Goal: Information Seeking & Learning: Check status

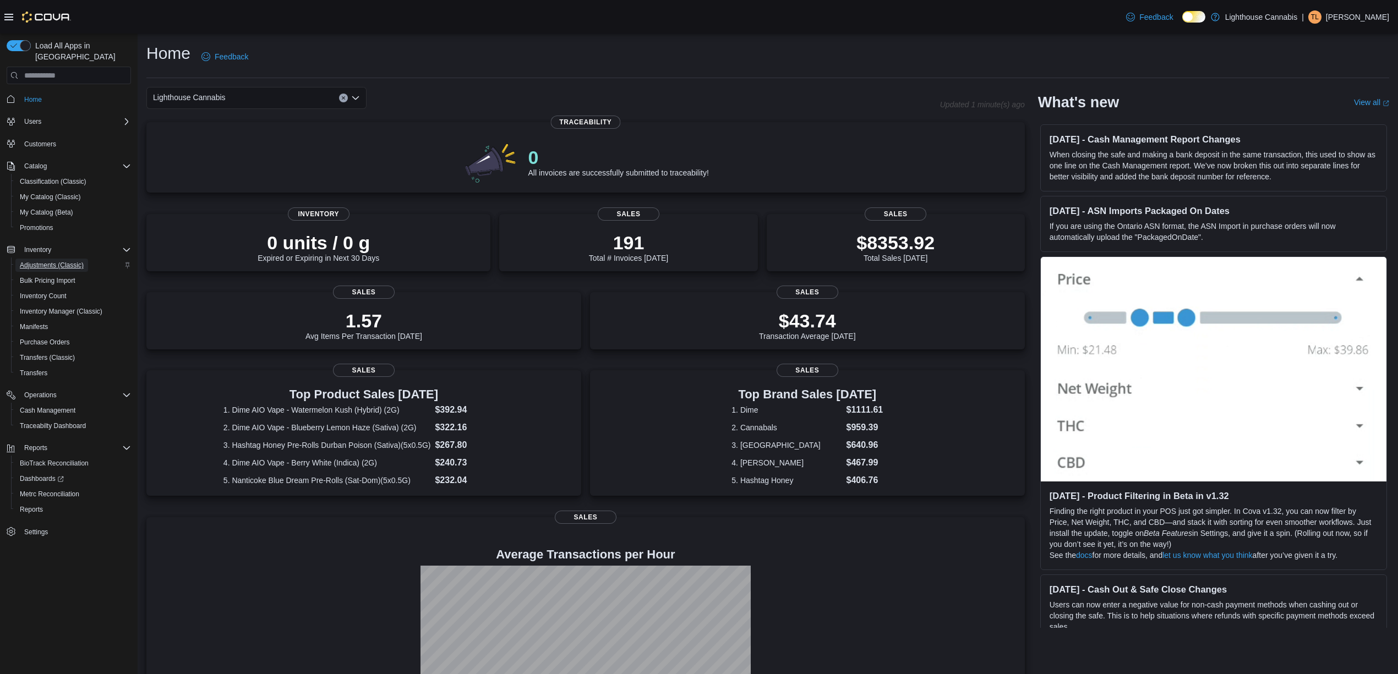
click at [76, 261] on span "Adjustments (Classic)" at bounding box center [52, 265] width 64 height 9
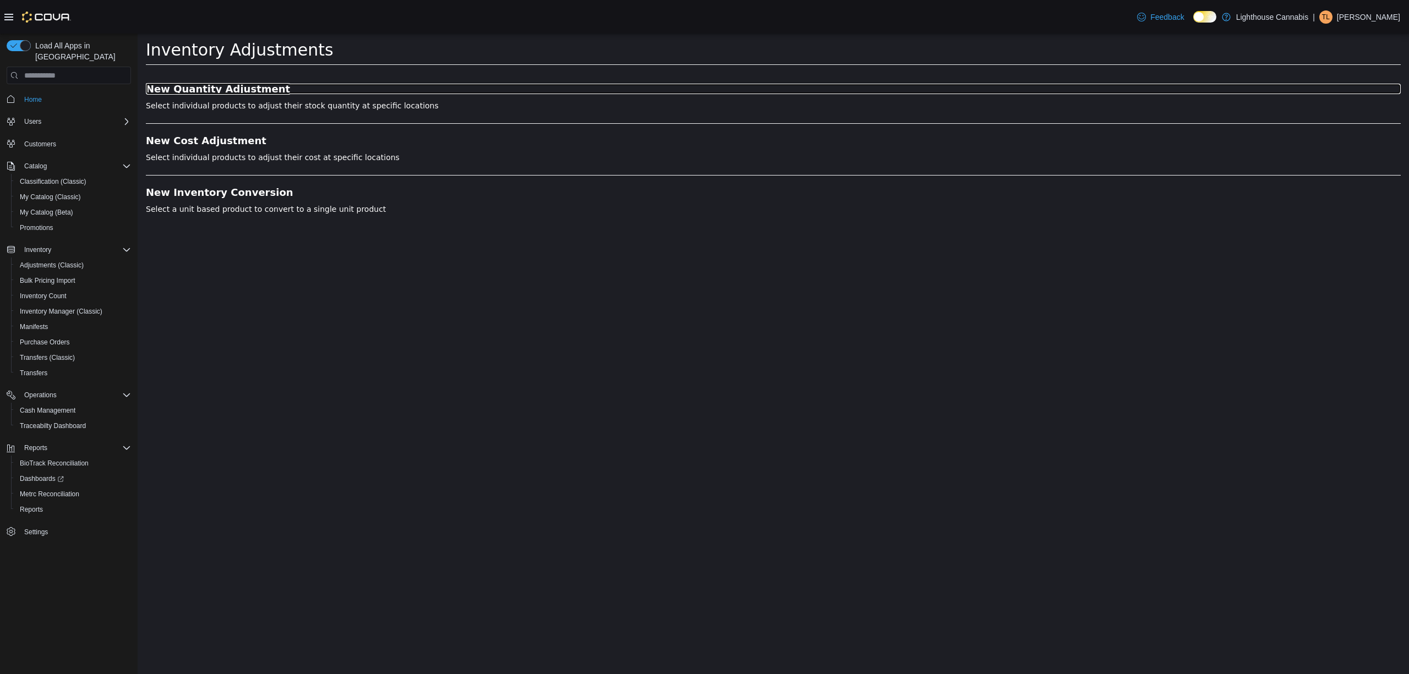
click at [234, 85] on h3 "New Quantity Adjustment" at bounding box center [773, 89] width 1255 height 11
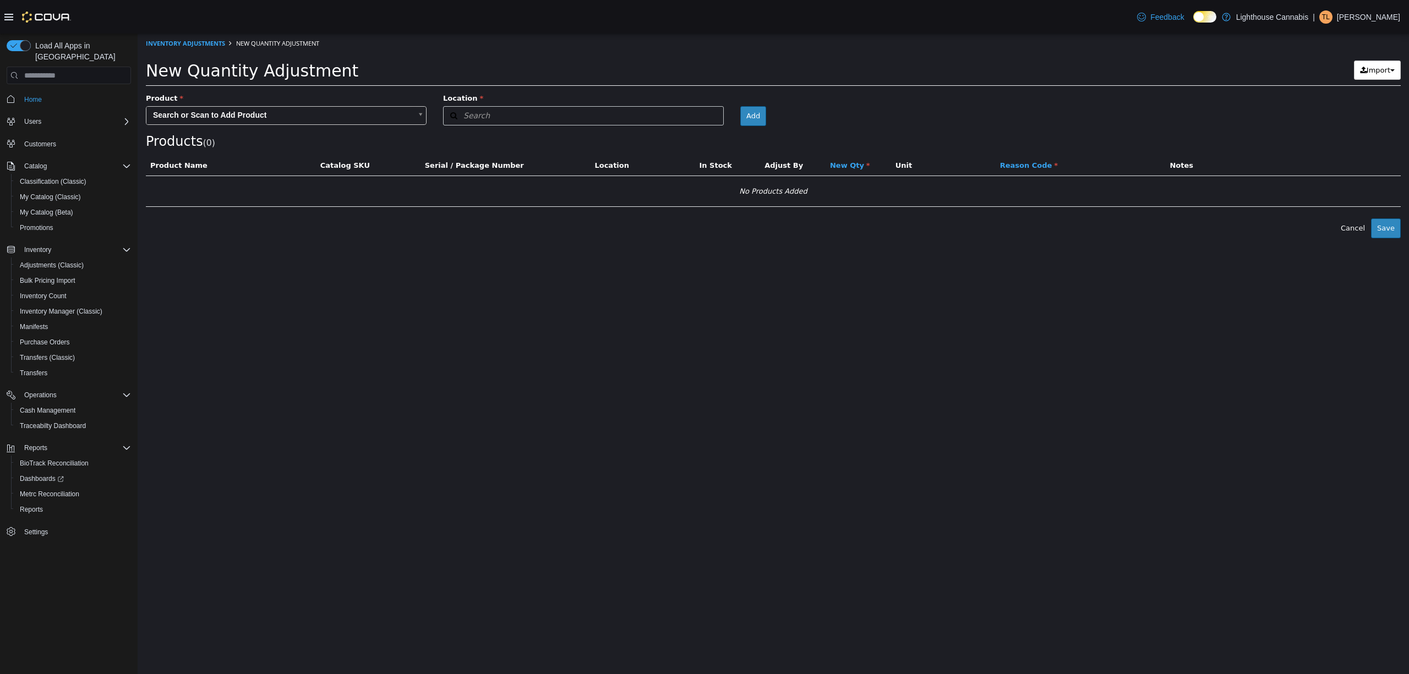
click at [243, 118] on body "× Inventory Adjustments New Quantity Adjustment New Quantity Adjustment Import …" at bounding box center [773, 136] width 1271 height 205
click at [243, 133] on input "text" at bounding box center [286, 133] width 275 height 17
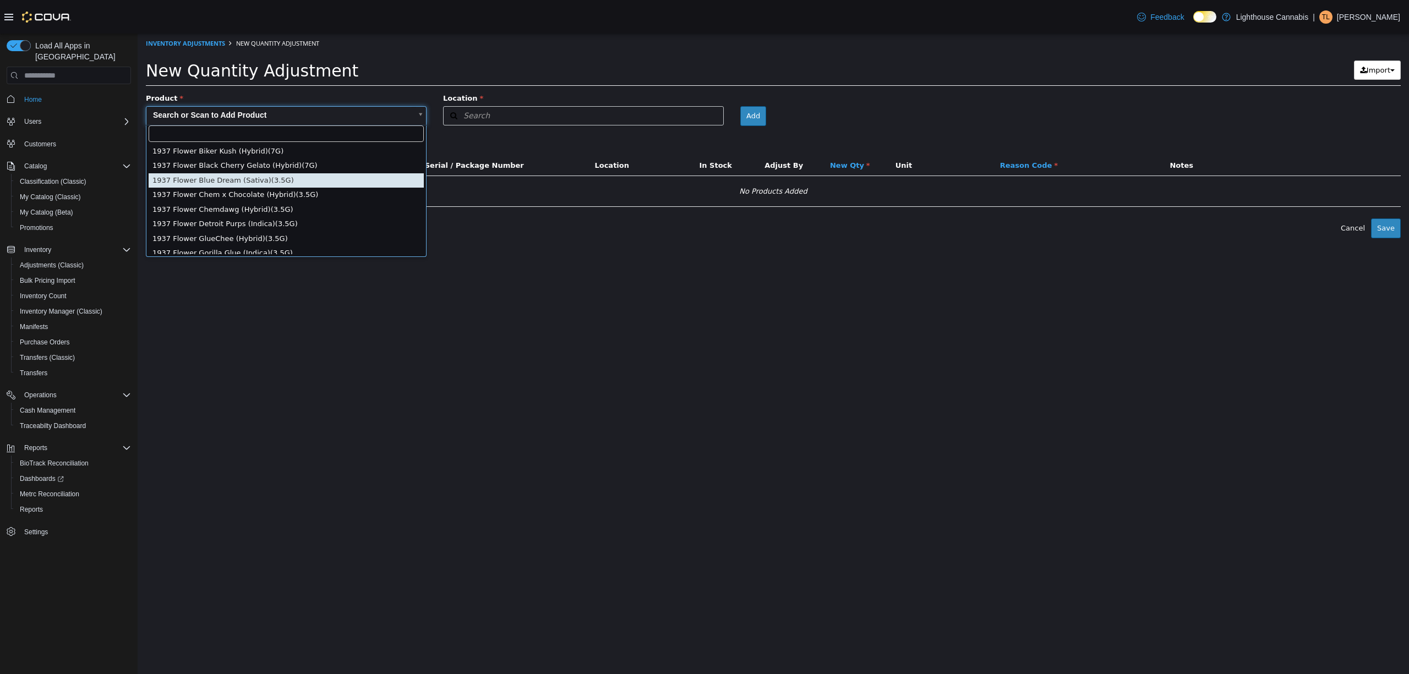
type input "**********"
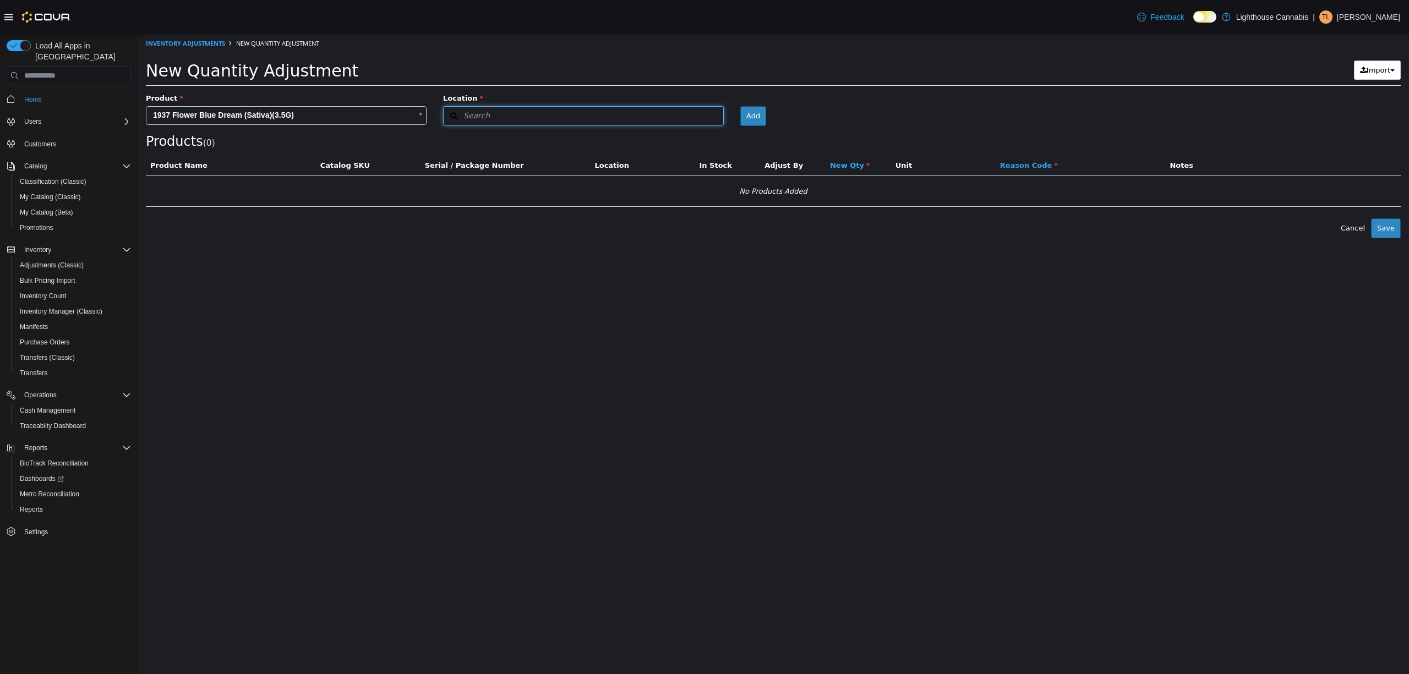
click at [478, 117] on span "Search" at bounding box center [467, 116] width 46 height 12
type input "***"
click at [485, 144] on div "Lighthouse Cannabis [STREET_ADDRESS]" at bounding box center [584, 145] width 280 height 38
click at [896, 118] on body "**********" at bounding box center [773, 136] width 1271 height 205
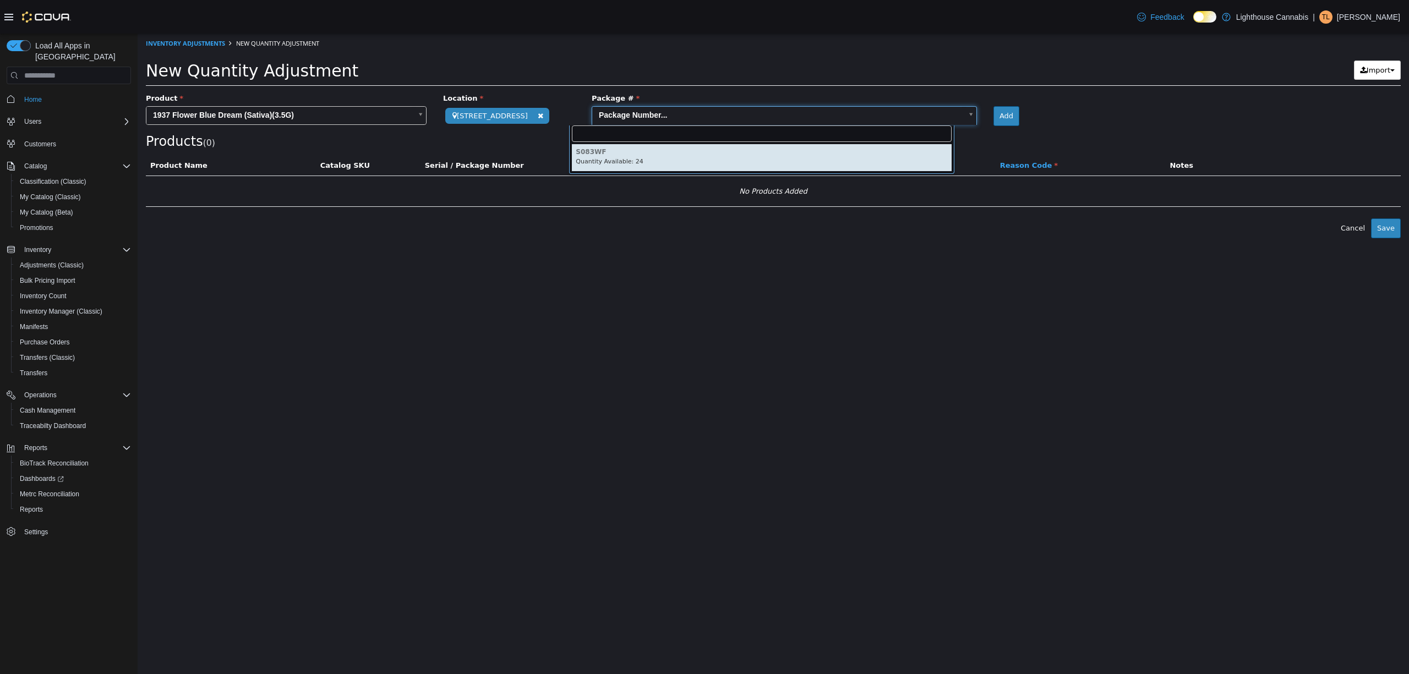
type input "******"
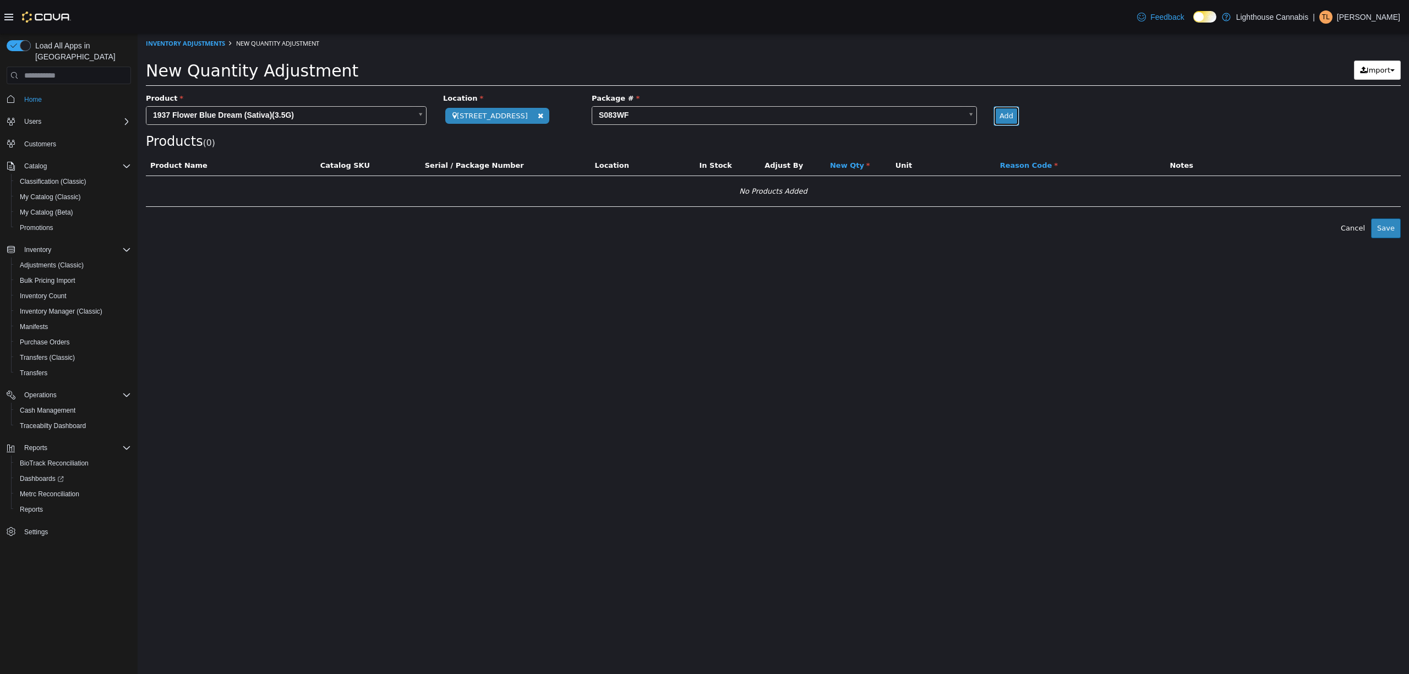
click at [993, 118] on button "Add" at bounding box center [1006, 116] width 26 height 20
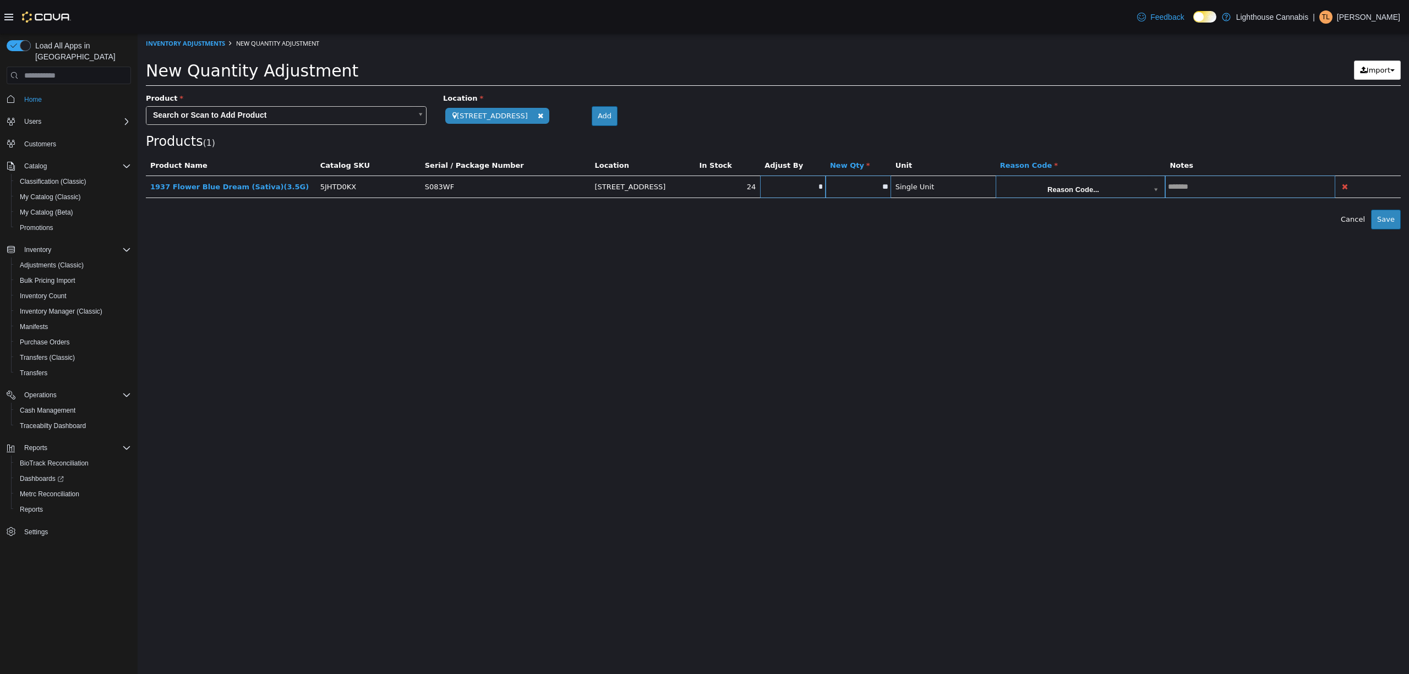
click at [809, 189] on input "*" at bounding box center [792, 187] width 65 height 8
type input "*"
type input "**"
click at [1112, 188] on body "**********" at bounding box center [773, 132] width 1271 height 196
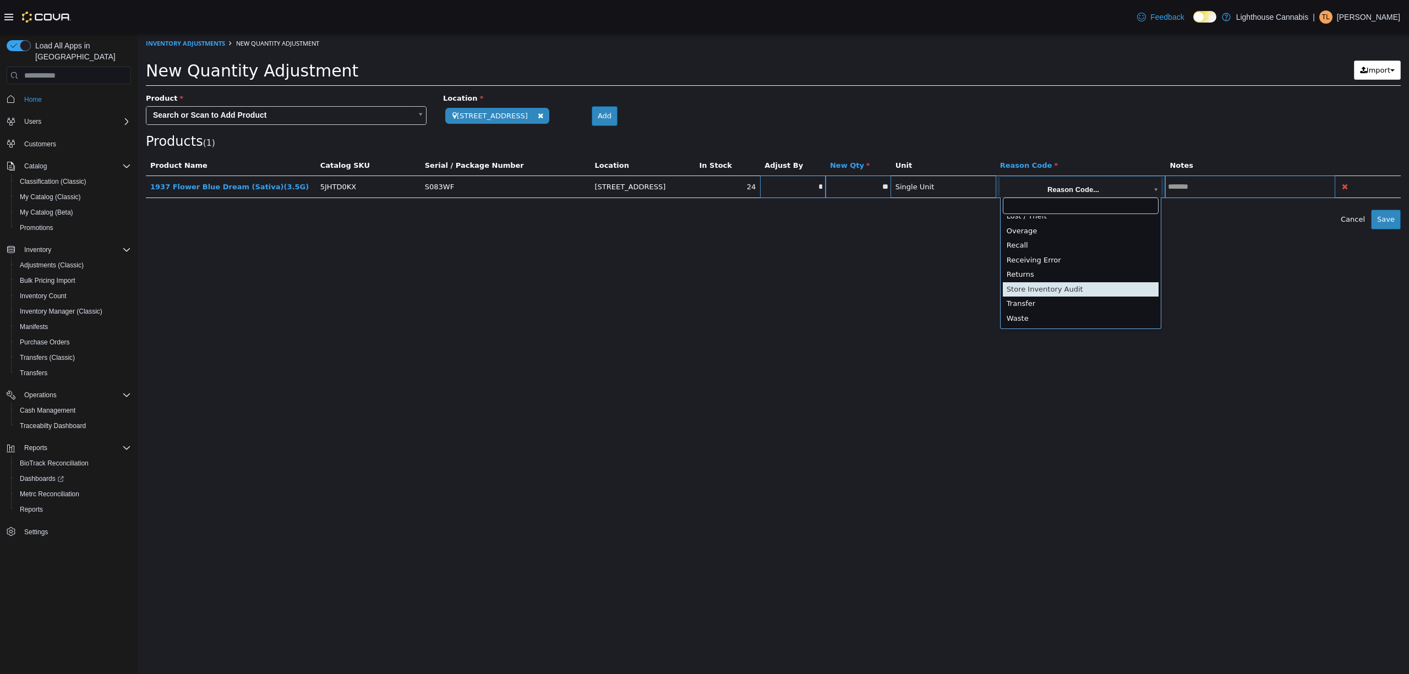
type input "**********"
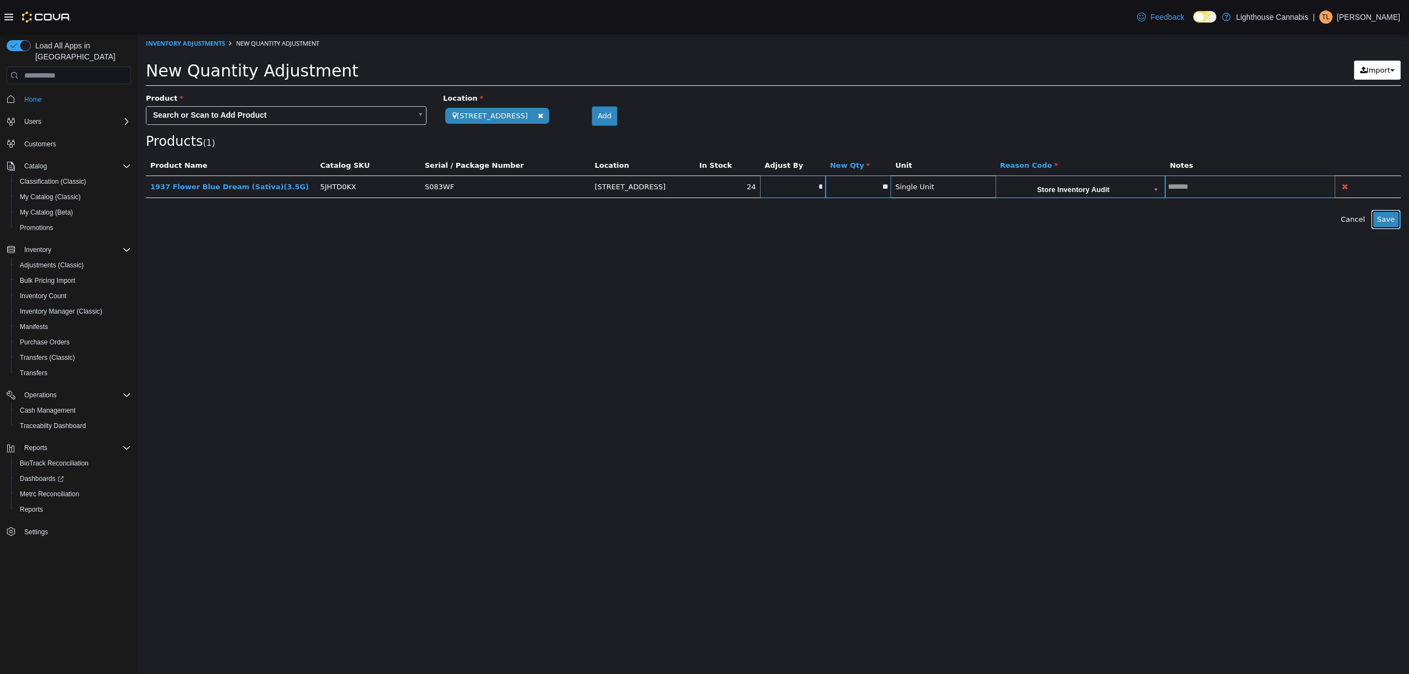
click at [1392, 221] on button "Save" at bounding box center [1386, 220] width 30 height 20
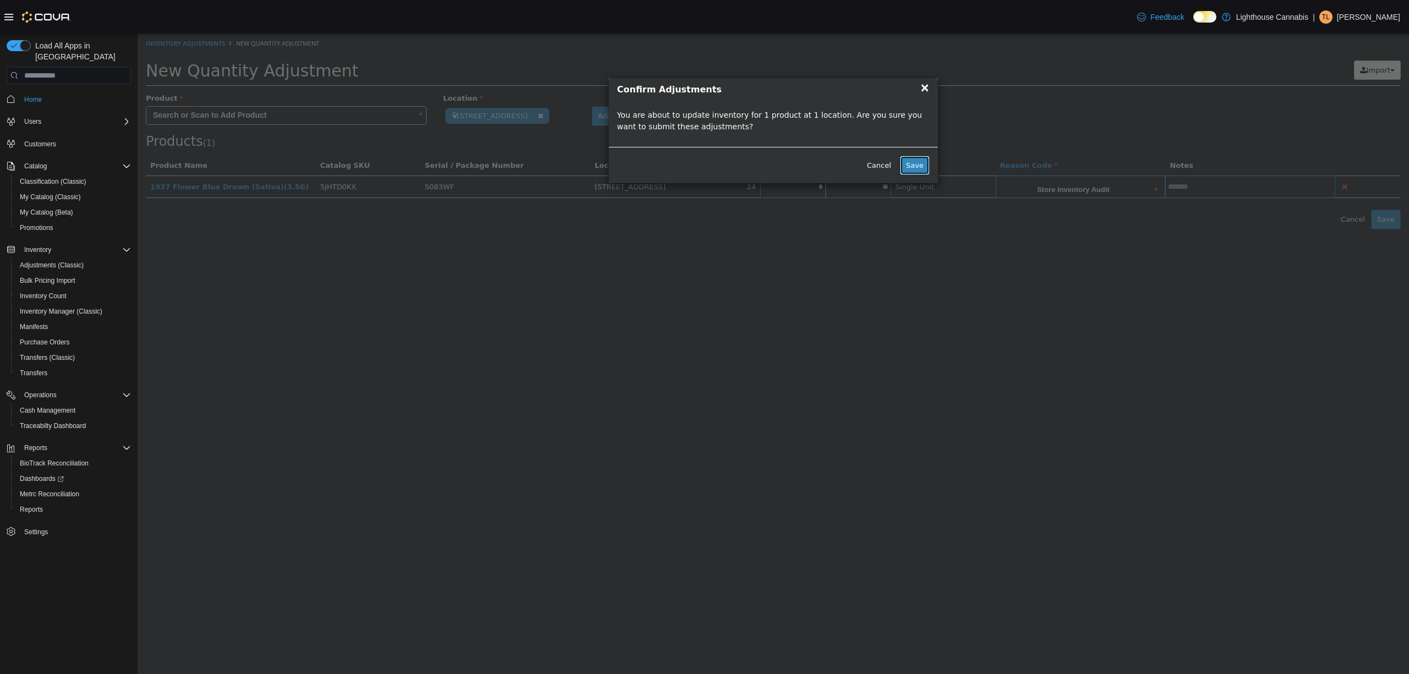
click at [916, 166] on button "Save" at bounding box center [915, 166] width 30 height 20
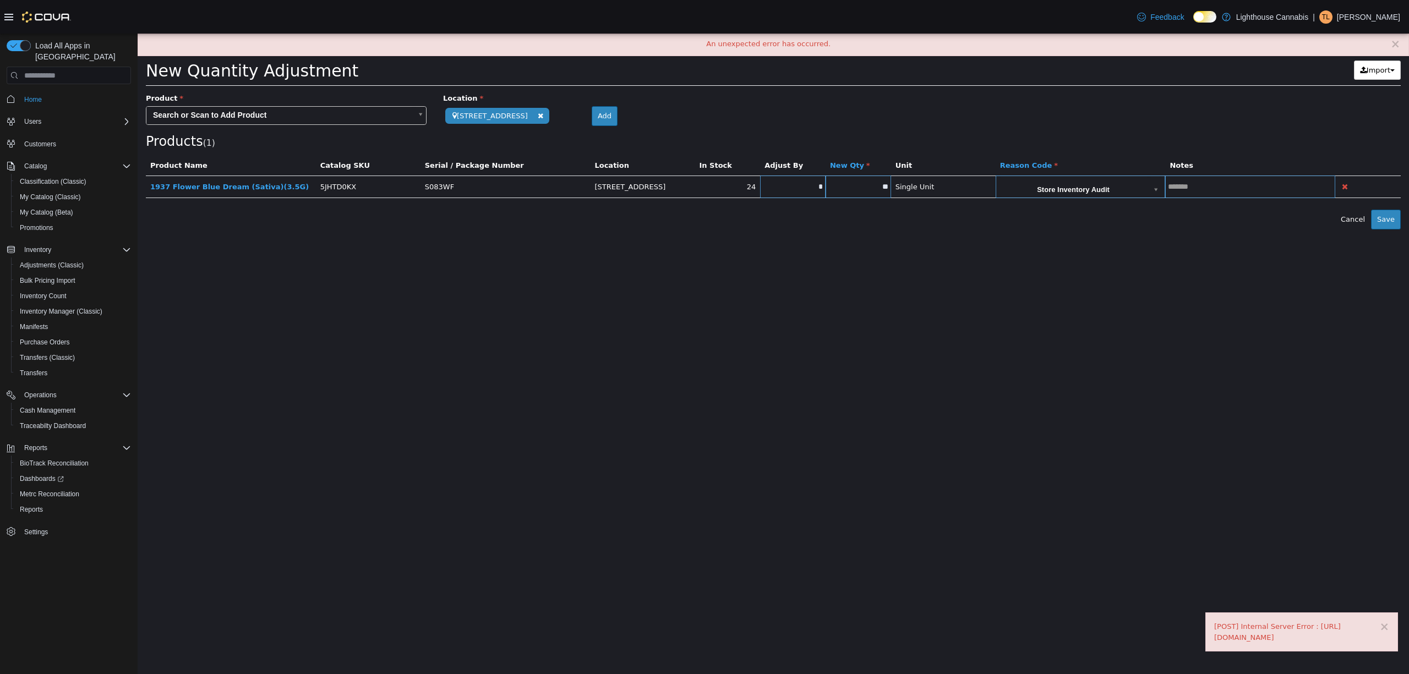
drag, startPoint x: 1350, startPoint y: 631, endPoint x: 1393, endPoint y: 634, distance: 43.0
click at [1389, 634] on div "[POST] Internal Server Error : [URL][DOMAIN_NAME]" at bounding box center [1301, 631] width 175 height 21
drag, startPoint x: 1393, startPoint y: 636, endPoint x: 1214, endPoint y: 628, distance: 179.5
click at [1214, 628] on div "[POST] Internal Server Error : [URL][DOMAIN_NAME]" at bounding box center [1301, 631] width 175 height 21
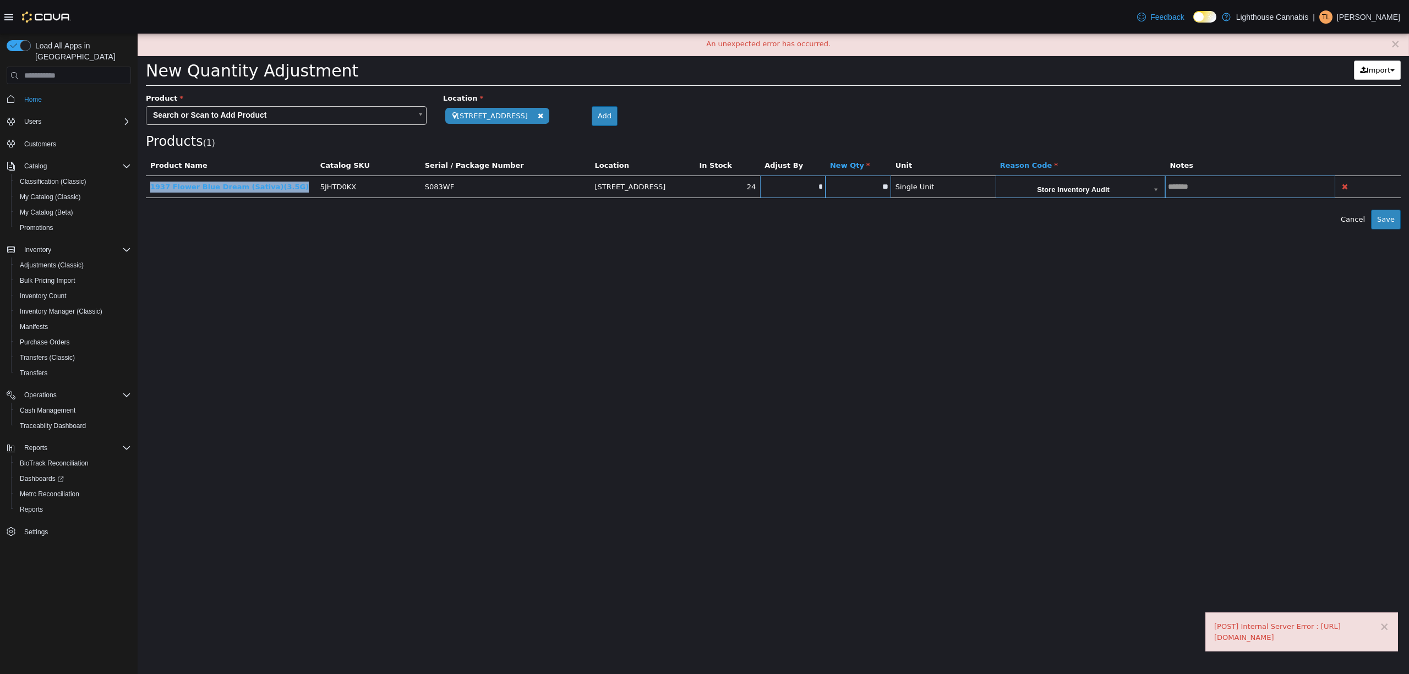
drag, startPoint x: 293, startPoint y: 184, endPoint x: 146, endPoint y: 193, distance: 147.7
click at [146, 193] on td "1937 Flower Blue Dream (Sativa)(3.5G)" at bounding box center [231, 187] width 170 height 23
copy link "1937 Flower Blue Dream (Sativa)(3.5G)"
drag, startPoint x: 1345, startPoint y: 504, endPoint x: 1339, endPoint y: 506, distance: 5.9
click at [1343, 229] on html "**********" at bounding box center [773, 132] width 1271 height 196
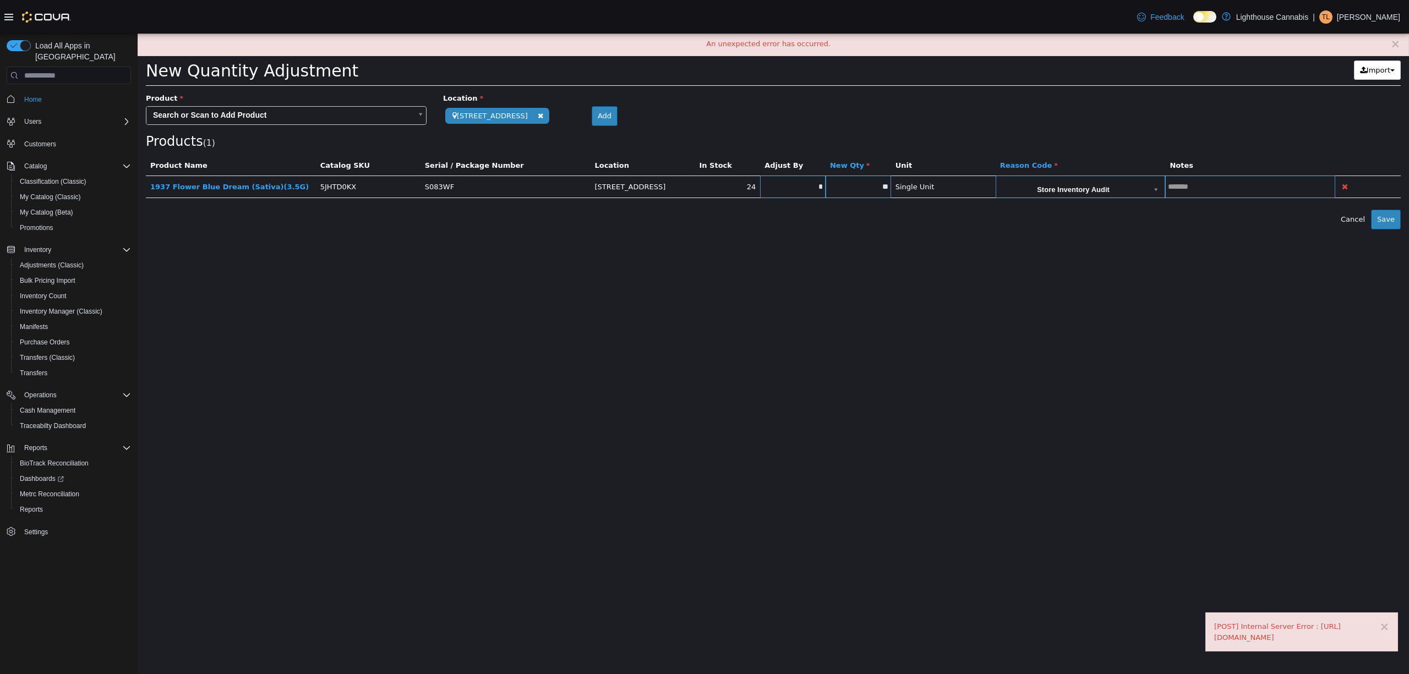
click at [1232, 10] on link at bounding box center [1226, 17] width 11 height 22
click at [756, 39] on div "× An unexpected error has occurred." at bounding box center [773, 45] width 1271 height 23
copy div "[POST] Internal Server Error :"
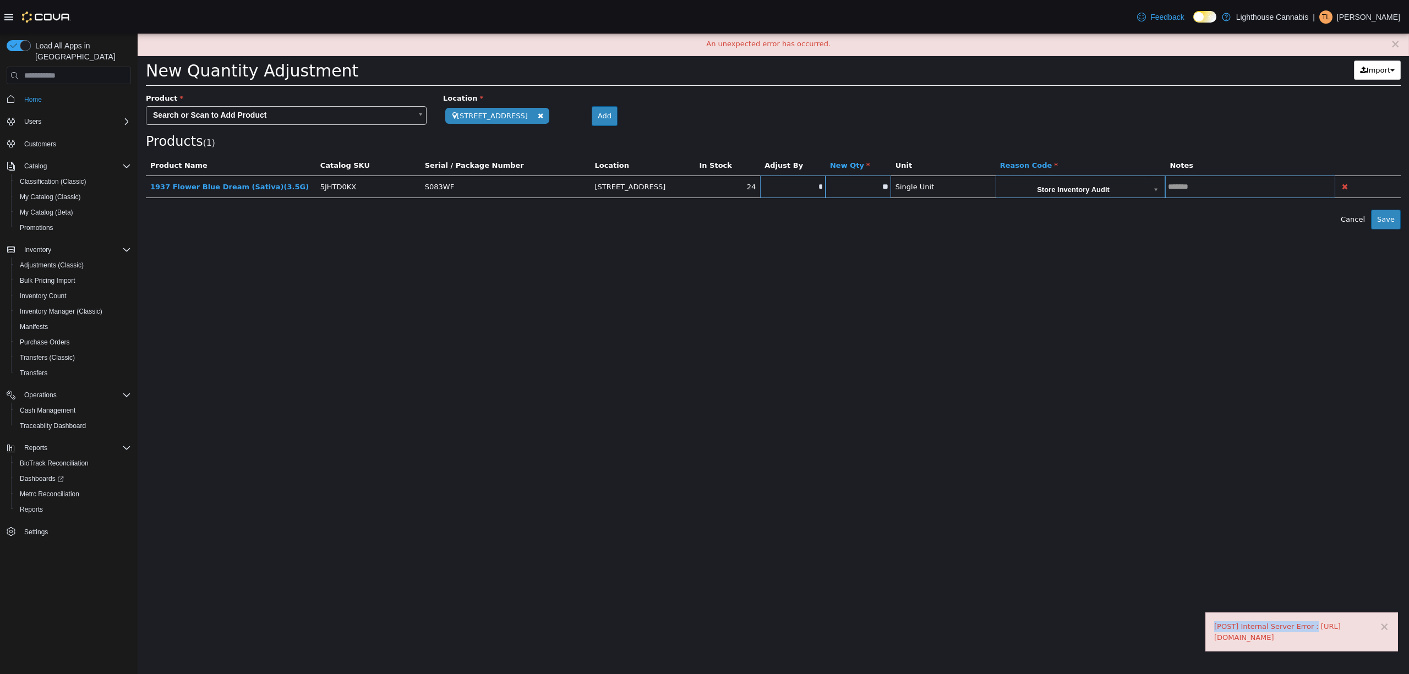
drag, startPoint x: 1210, startPoint y: 625, endPoint x: 1317, endPoint y: 617, distance: 107.6
click at [1317, 617] on div "× [POST] Internal Server Error : [URL][DOMAIN_NAME]" at bounding box center [1301, 631] width 193 height 39
click at [1283, 634] on div "[POST] Internal Server Error : [URL][DOMAIN_NAME]" at bounding box center [1301, 631] width 175 height 21
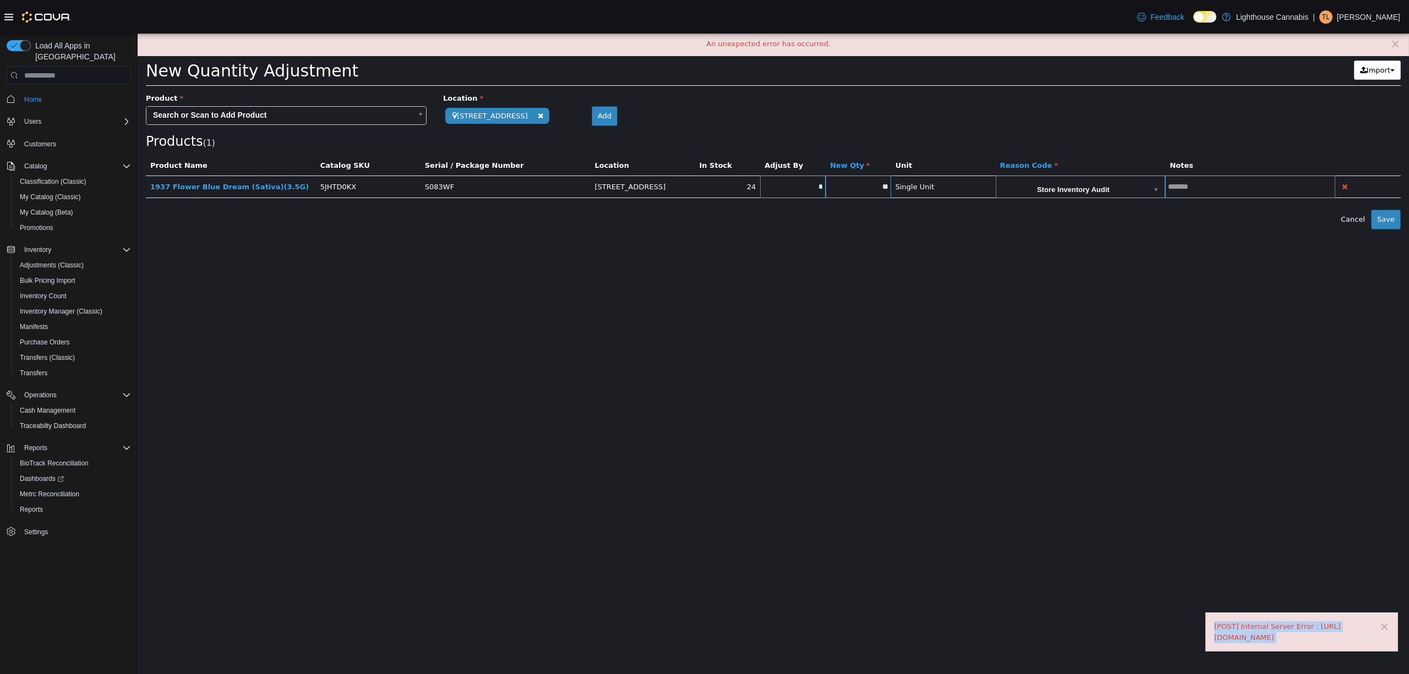
click at [1283, 634] on div "[POST] Internal Server Error : [URL][DOMAIN_NAME]" at bounding box center [1301, 631] width 175 height 21
copy body "[POST] Internal Server Error : [URL][DOMAIN_NAME]"
click at [1400, 43] on div "× An unexpected error has occurred." at bounding box center [773, 45] width 1271 height 23
click at [1396, 46] on button "×" at bounding box center [1395, 45] width 10 height 12
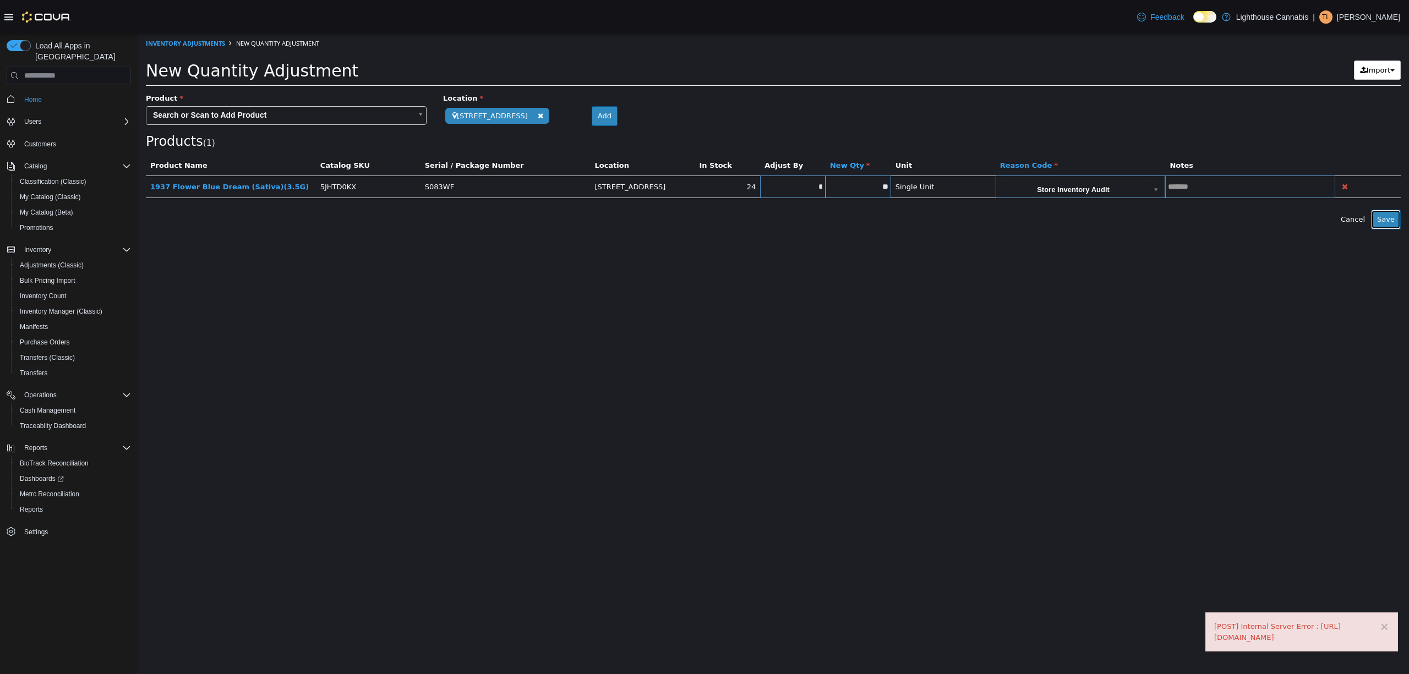
click at [1385, 227] on button "Save" at bounding box center [1386, 220] width 30 height 20
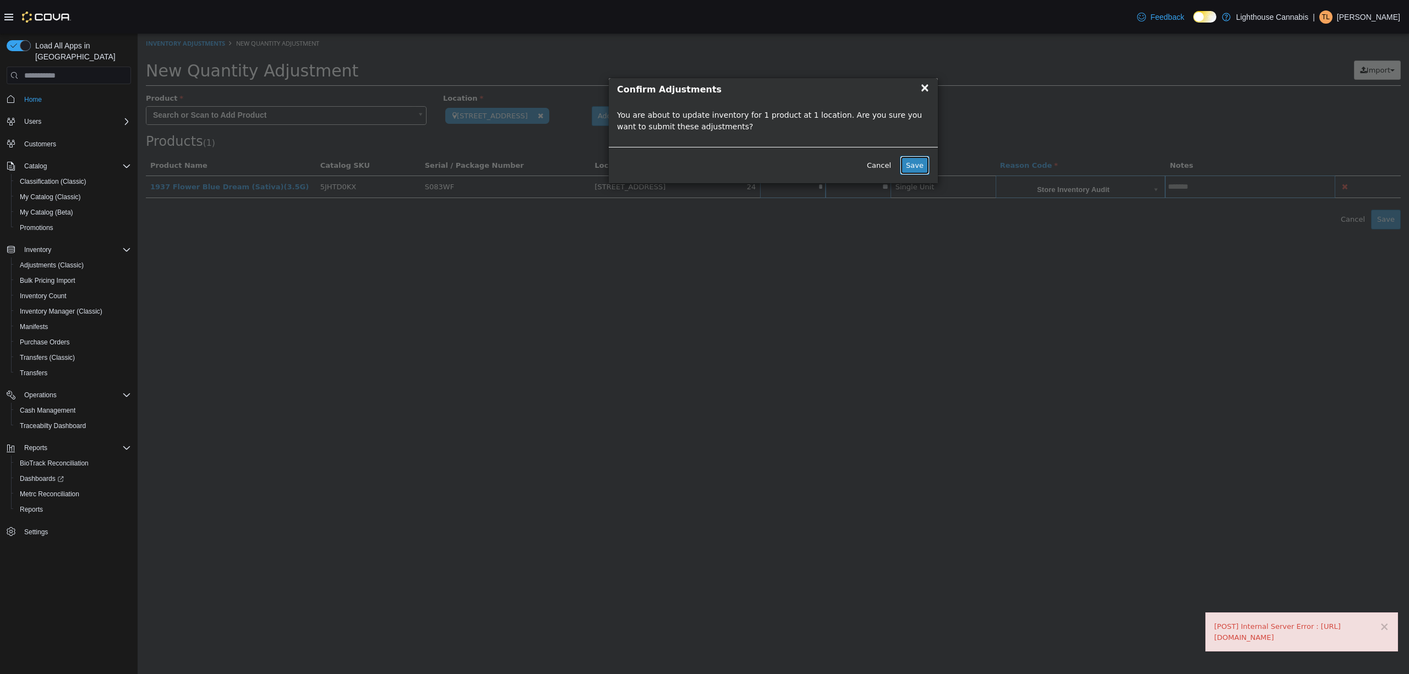
click at [918, 162] on button "Save" at bounding box center [915, 166] width 30 height 20
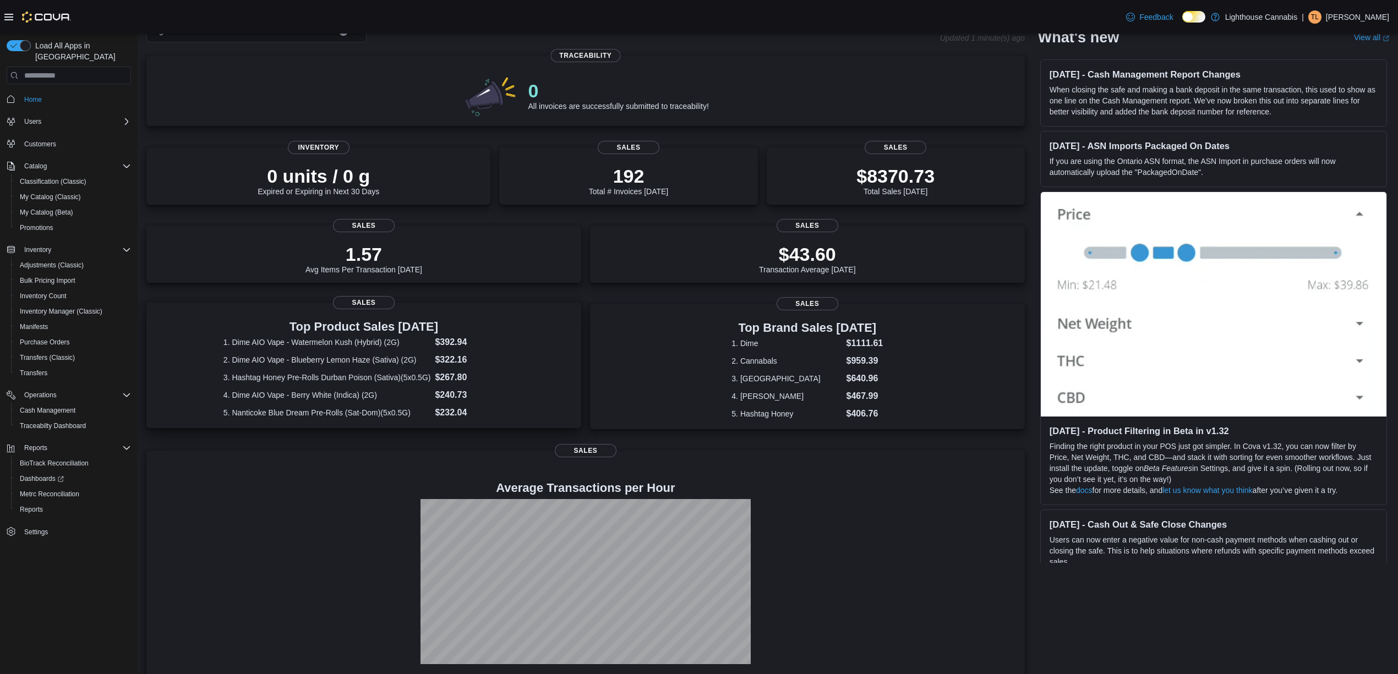
scroll to position [84, 0]
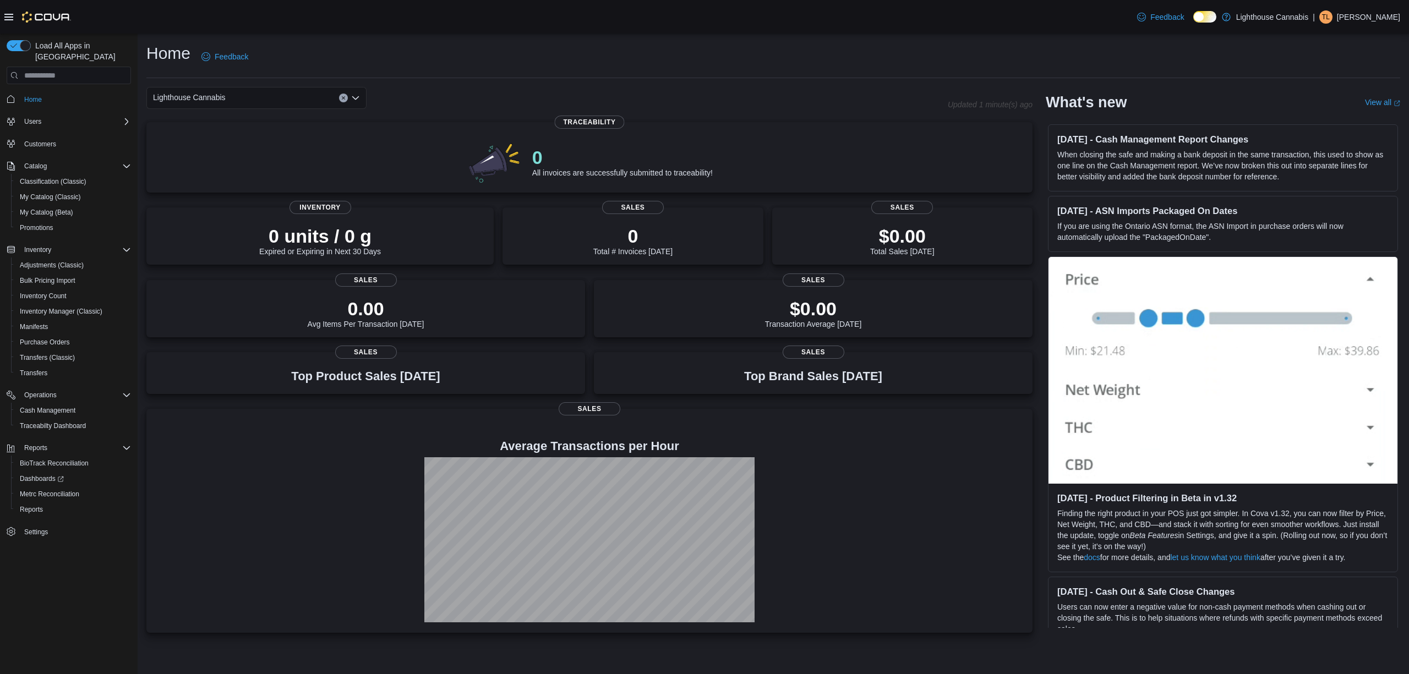
click at [43, 91] on button "Home" at bounding box center [68, 99] width 133 height 16
click at [53, 503] on div "Reports" at bounding box center [73, 509] width 116 height 13
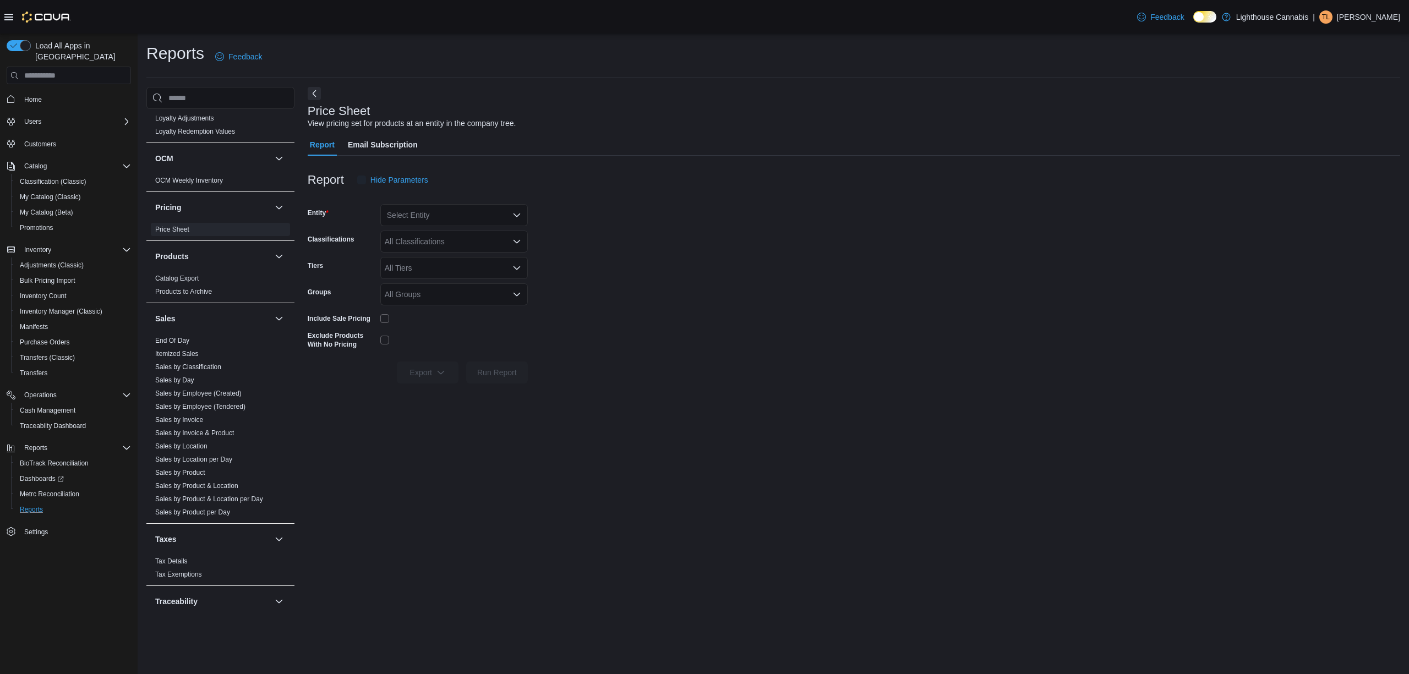
scroll to position [587, 0]
click at [182, 329] on link "End Of Day" at bounding box center [172, 327] width 34 height 8
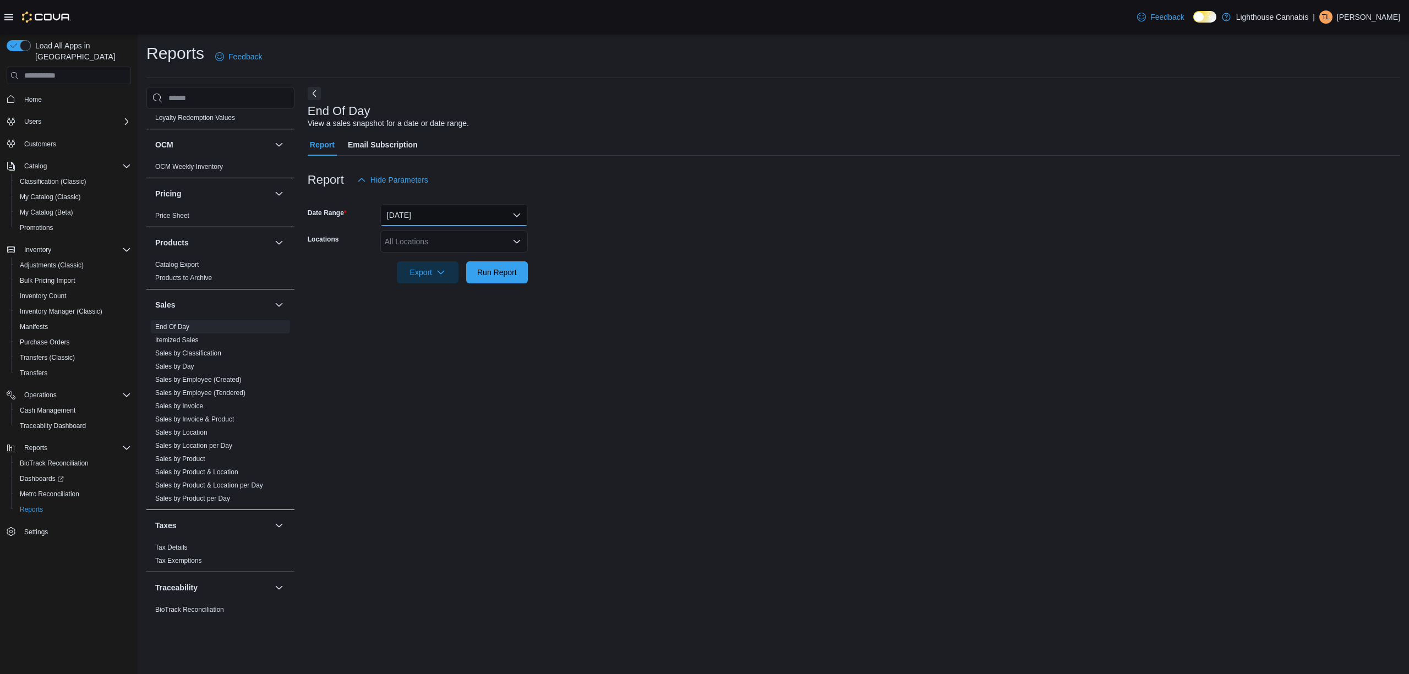
click at [443, 205] on button "Today" at bounding box center [453, 215] width 147 height 22
click at [422, 282] on span "Yesterday" at bounding box center [460, 281] width 125 height 13
click at [498, 271] on span "Run Report" at bounding box center [497, 271] width 40 height 11
click at [496, 240] on div "All Locations" at bounding box center [453, 242] width 147 height 22
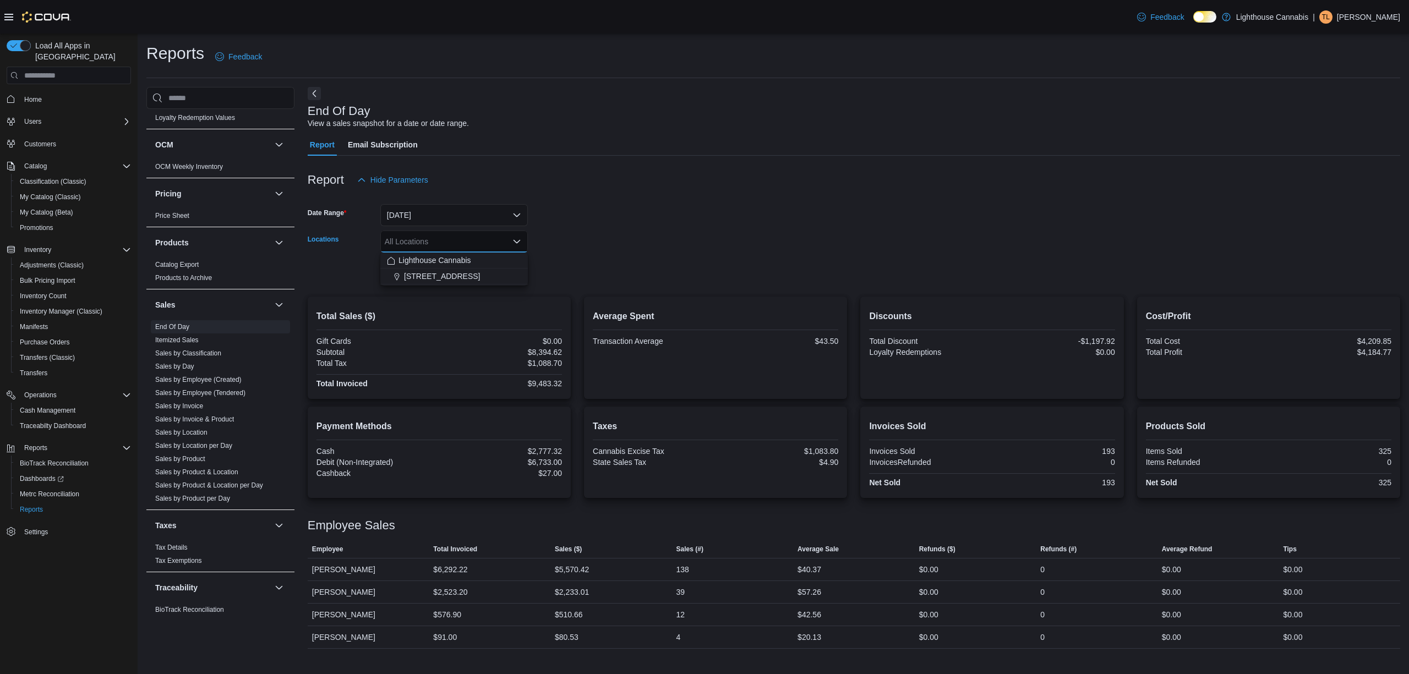
click at [752, 254] on div at bounding box center [854, 257] width 1092 height 9
drag, startPoint x: 501, startPoint y: 529, endPoint x: 483, endPoint y: 521, distance: 19.4
click at [483, 521] on div "Employee Sales" at bounding box center [854, 525] width 1092 height 13
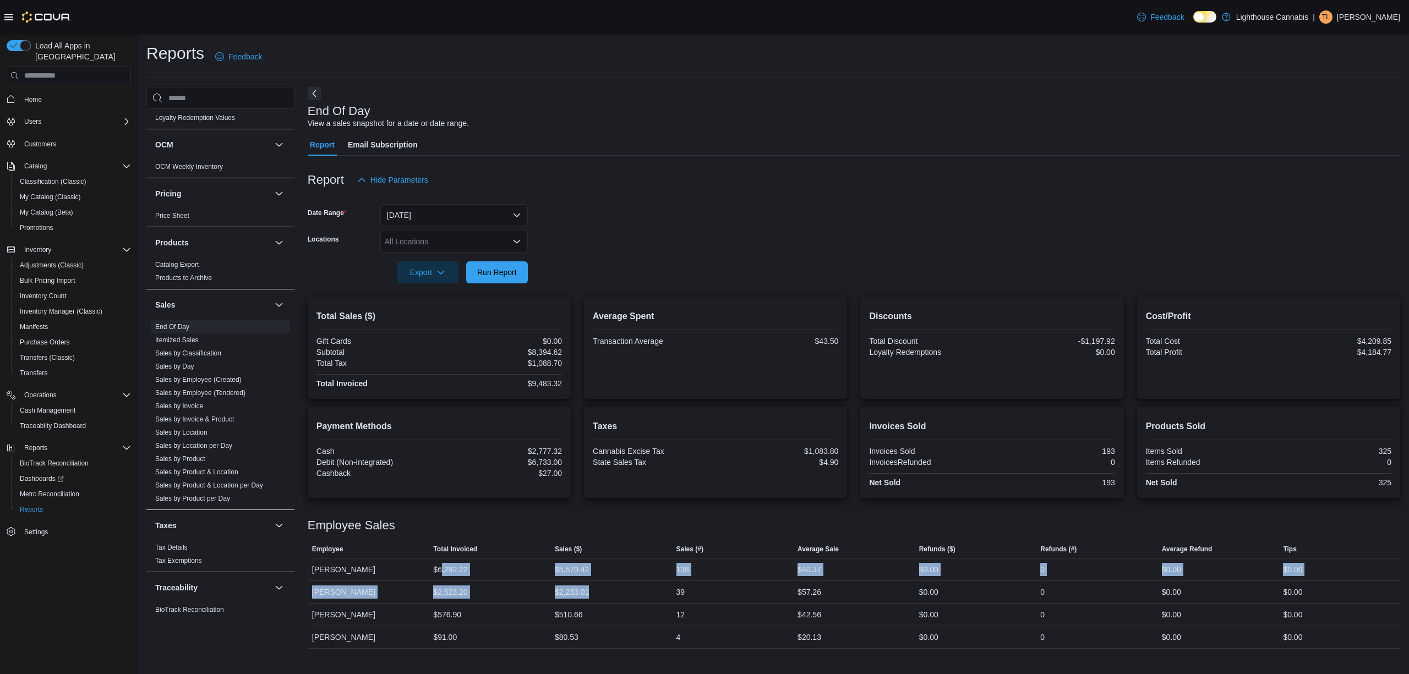
drag, startPoint x: 549, startPoint y: 609, endPoint x: 441, endPoint y: 569, distance: 115.4
click at [441, 569] on tbody "Employee Marques Martin Total Invoiced $6,292.22 Sales ($) $5,570.42 Sales (#) …" at bounding box center [854, 604] width 1092 height 90
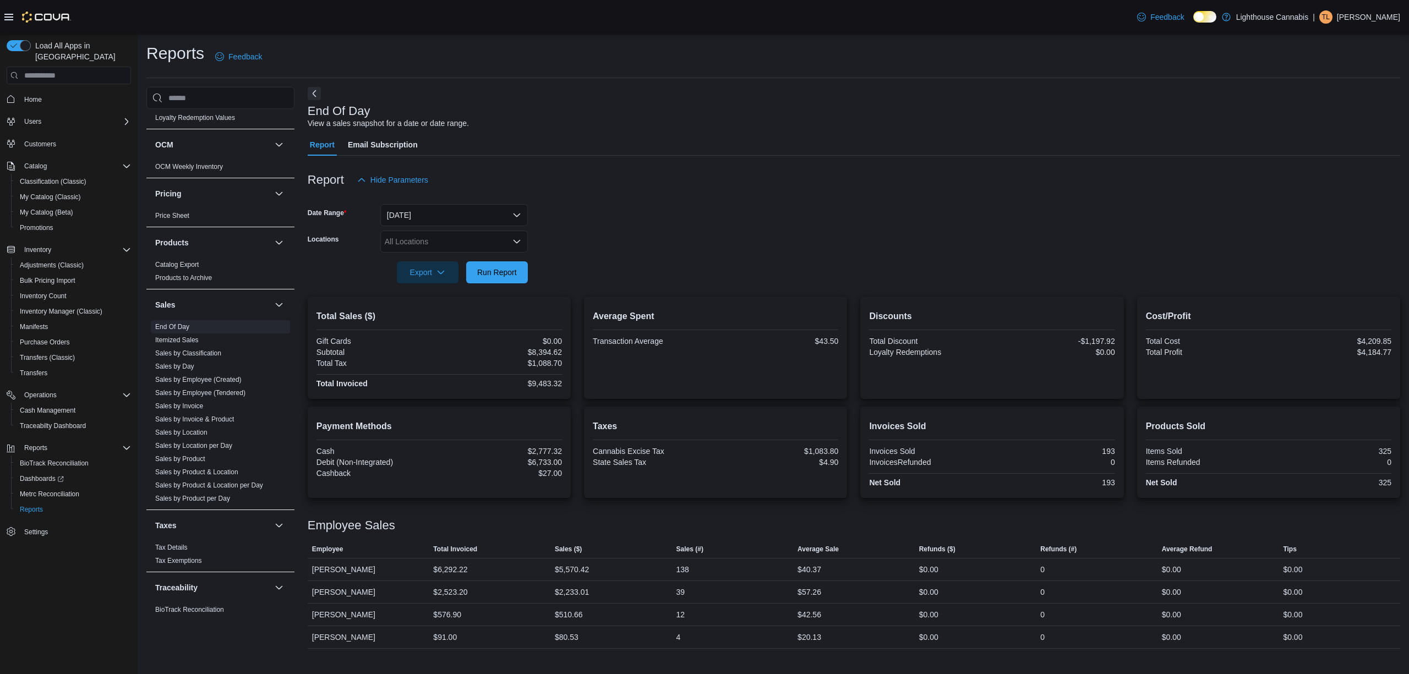
click at [439, 568] on div "$6,292.22" at bounding box center [450, 569] width 34 height 13
click at [27, 93] on span "Home" at bounding box center [33, 99] width 18 height 13
